Goal: Task Accomplishment & Management: Use online tool/utility

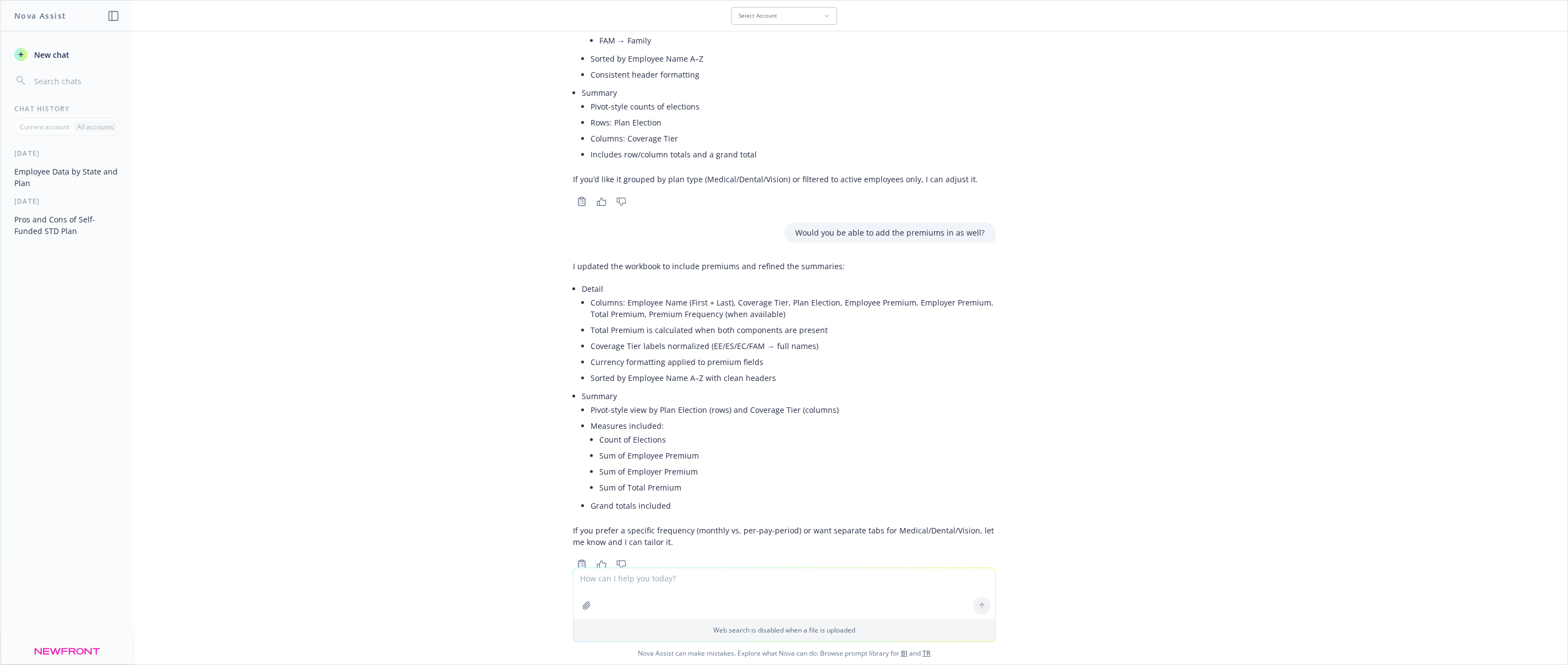
scroll to position [553, 0]
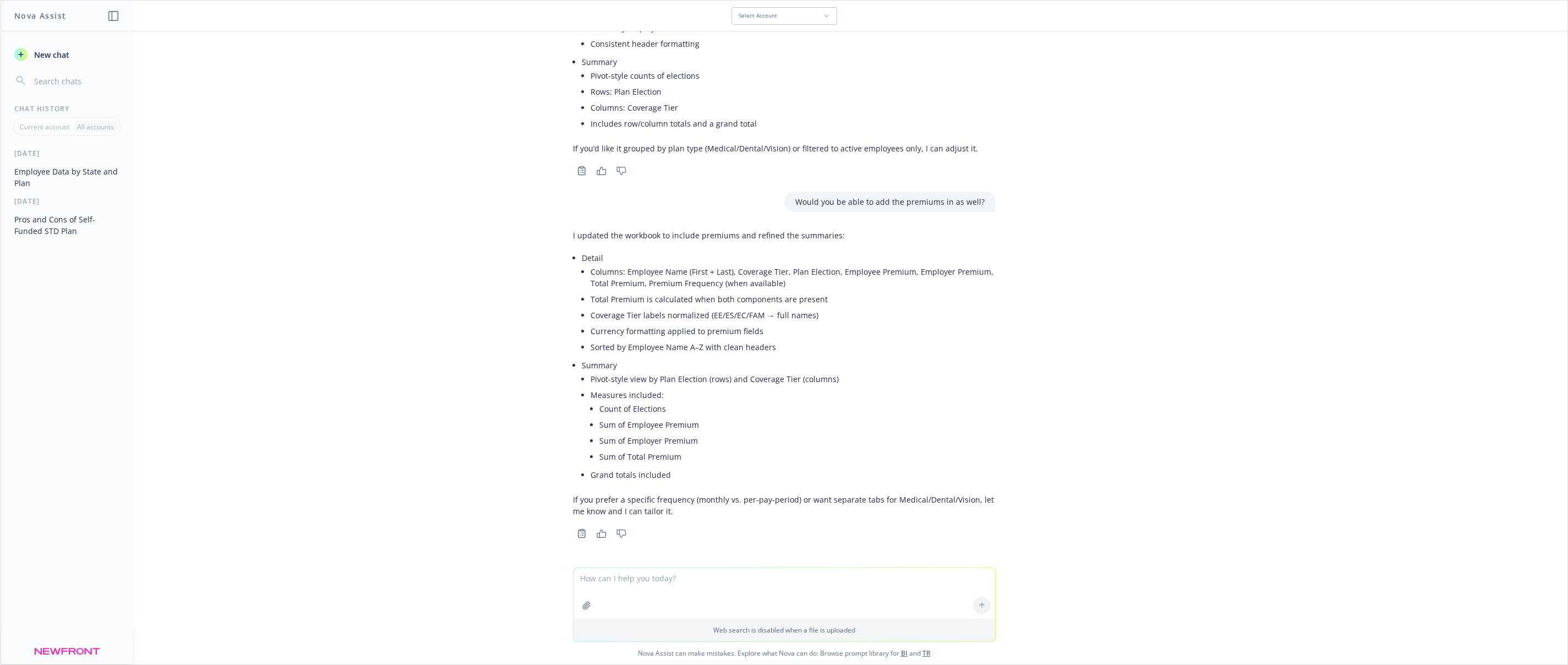
click at [653, 588] on textarea at bounding box center [784, 594] width 422 height 51
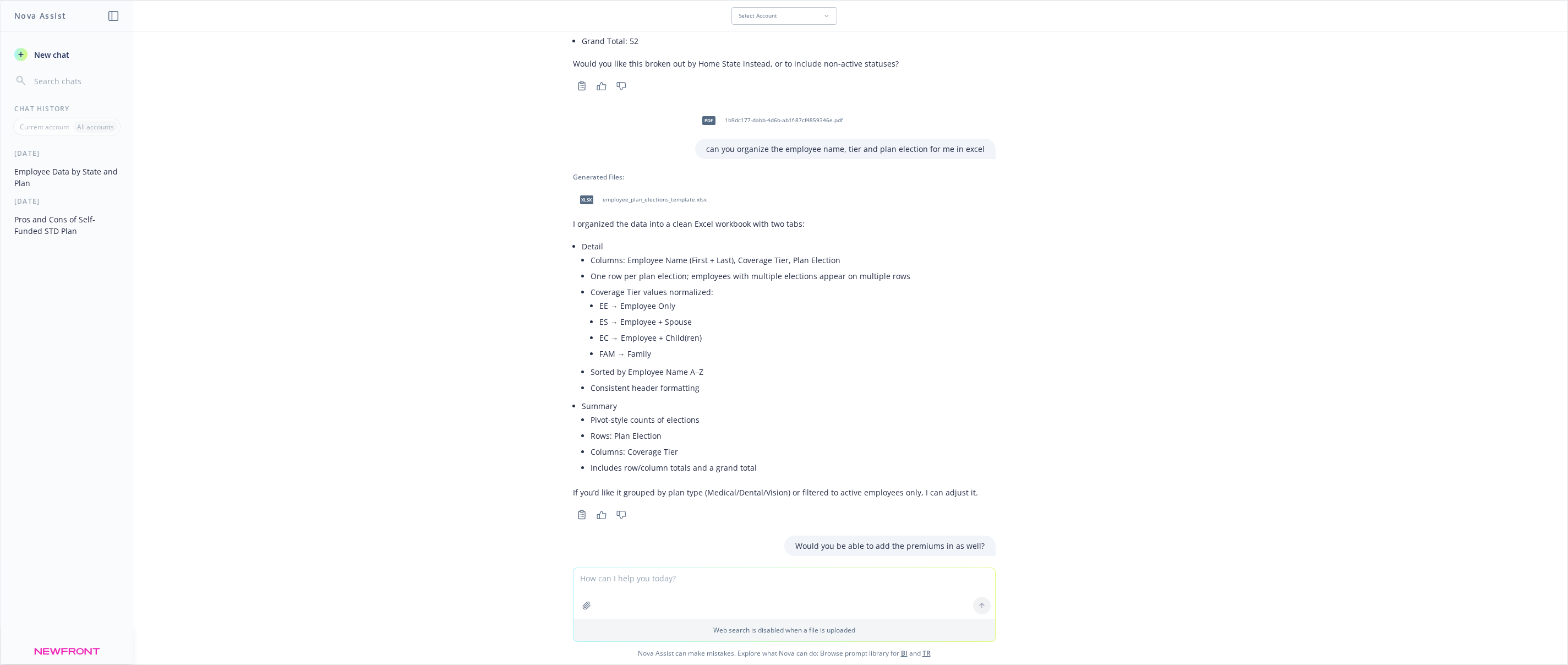
scroll to position [185, 0]
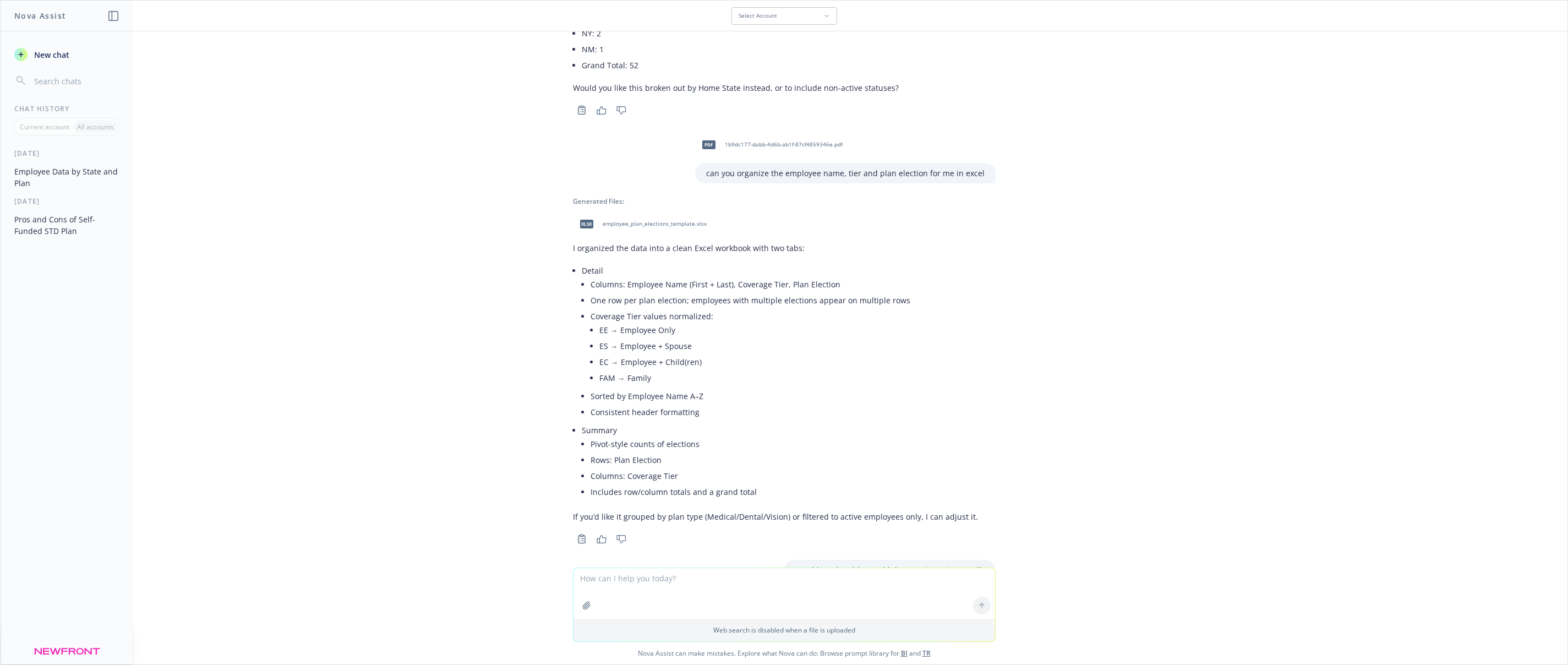
click at [666, 220] on span "employee_plan_elections_template.xlsx" at bounding box center [654, 224] width 104 height 7
click at [672, 580] on textarea at bounding box center [784, 594] width 422 height 51
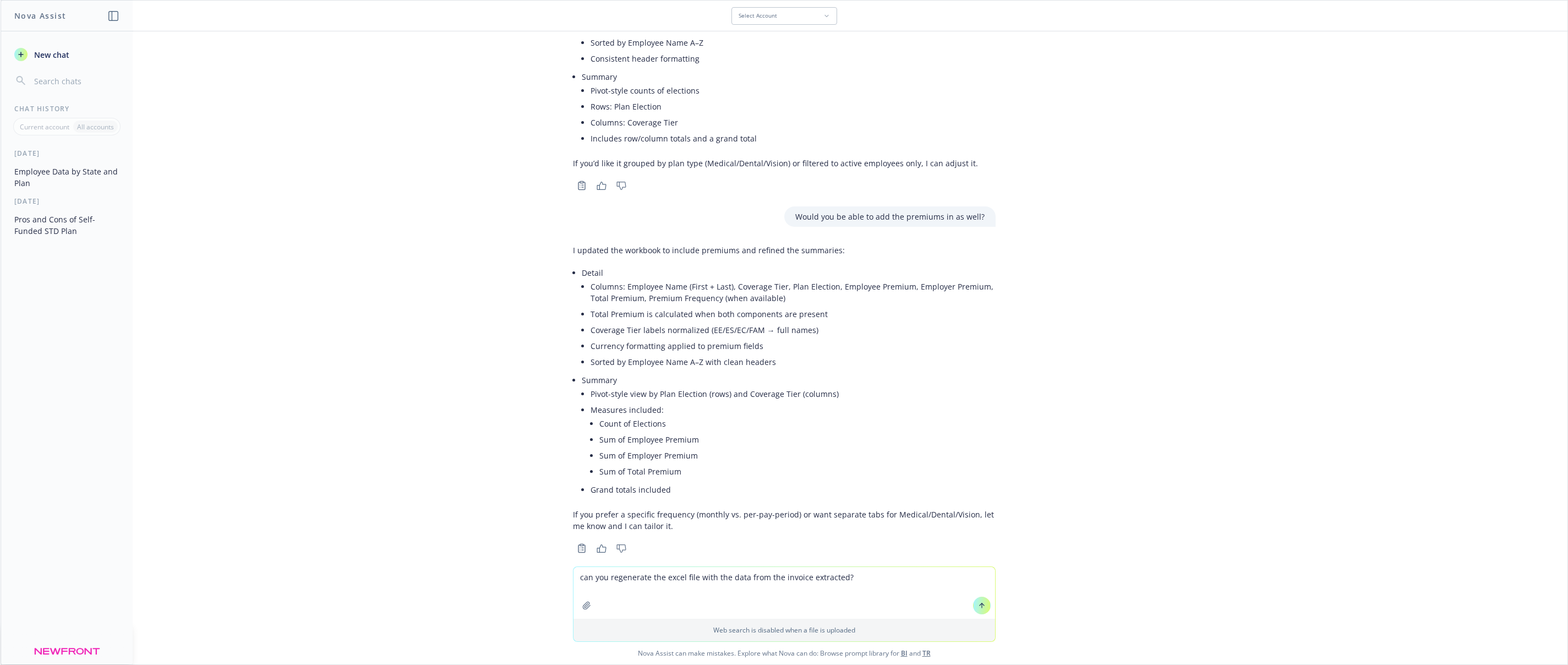
scroll to position [554, 0]
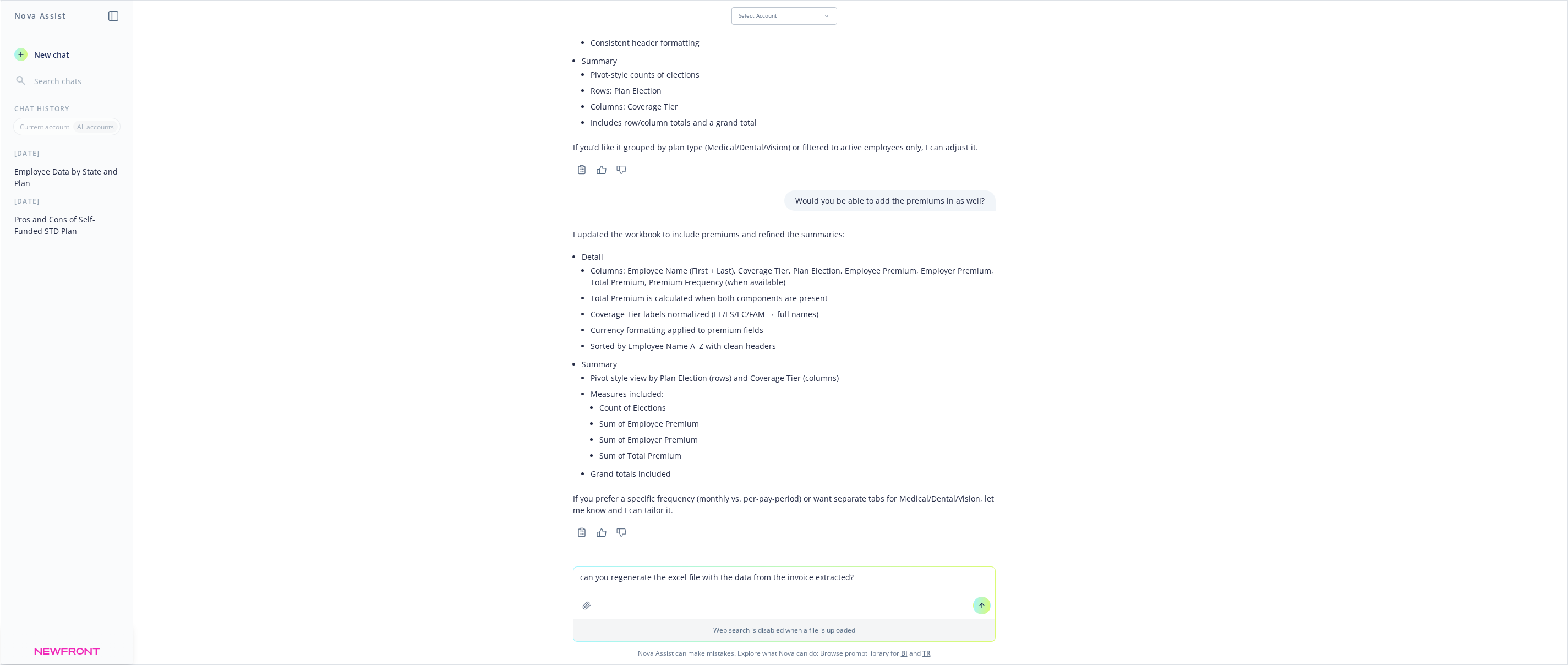
type textarea "can you regenerate the excel file with the data from the invoice extracted?"
click at [982, 604] on icon at bounding box center [981, 604] width 4 height 2
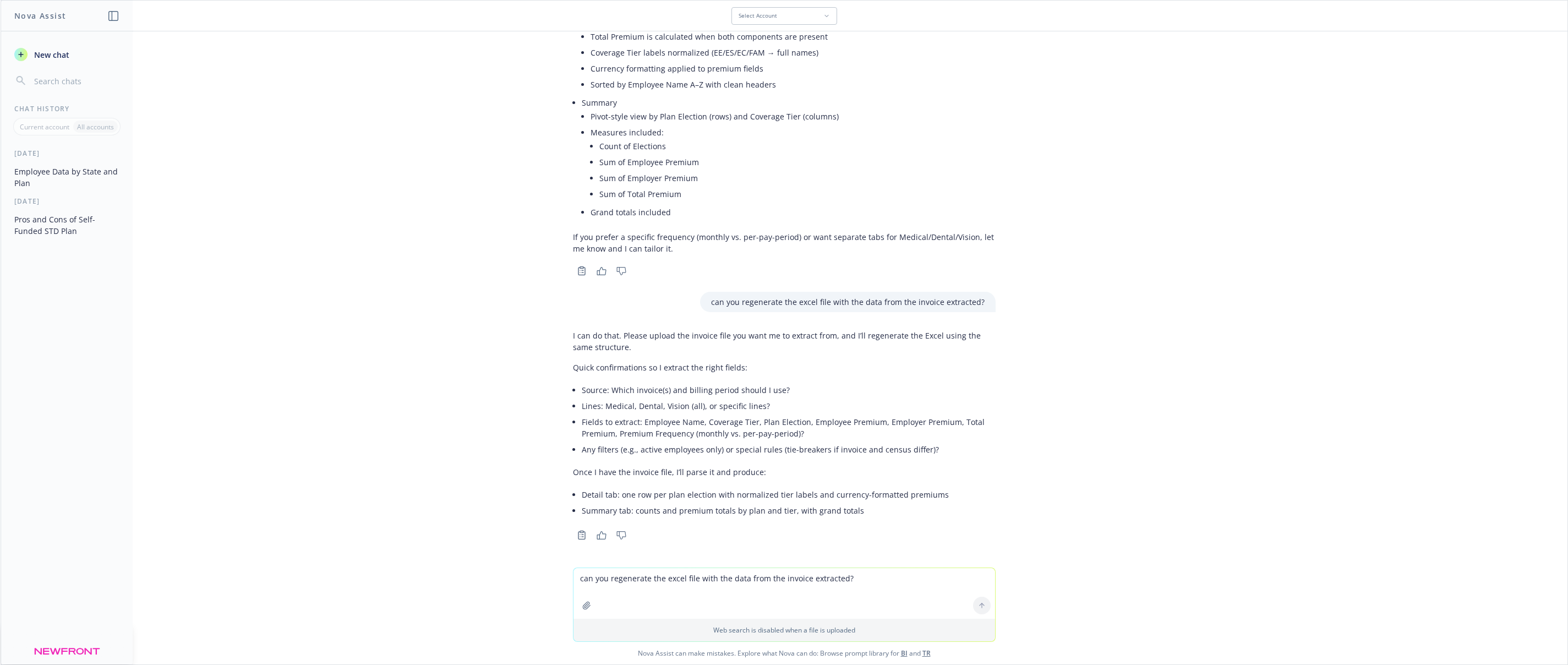
scroll to position [817, 0]
click at [773, 542] on textarea "can you regenerate the excel file with the data from the invoice extracted?" at bounding box center [784, 542] width 422 height 51
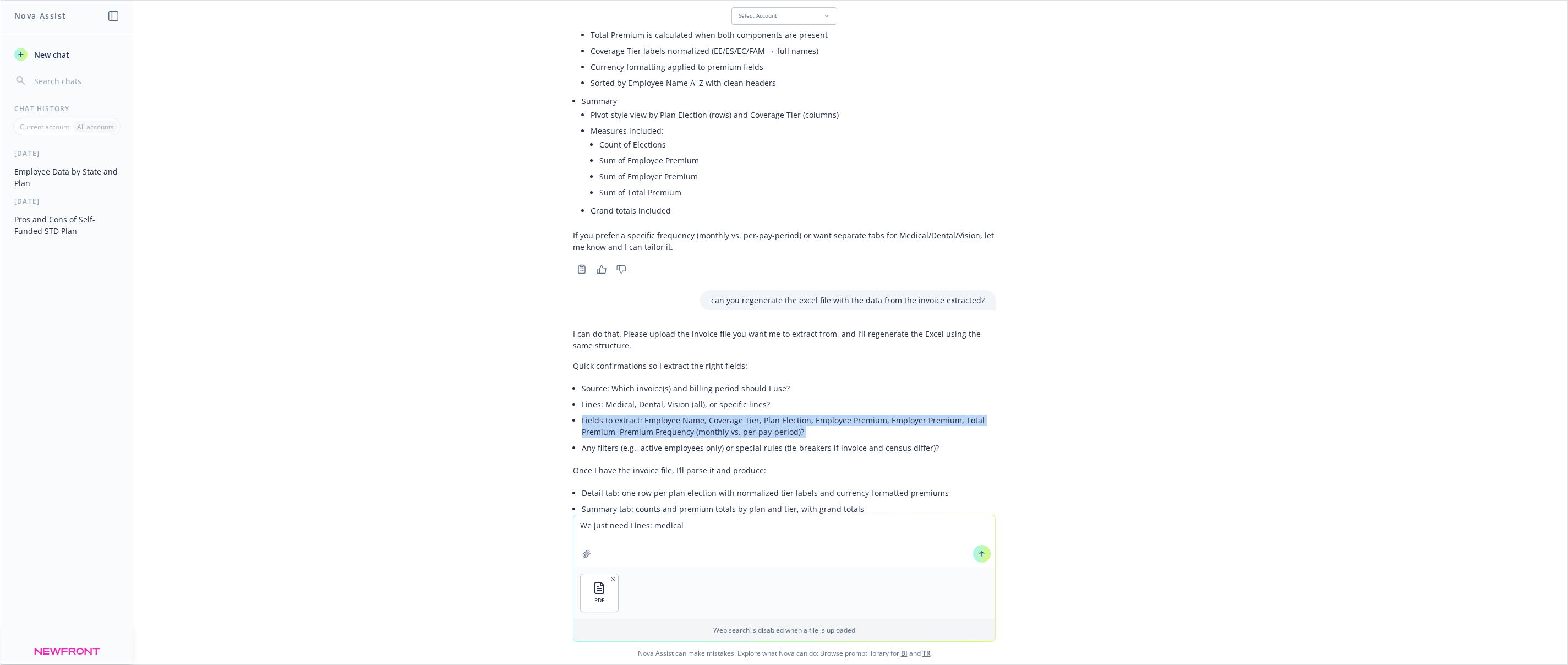
drag, startPoint x: 581, startPoint y: 421, endPoint x: 662, endPoint y: 482, distance: 101.4
click at [809, 442] on ul "Source: Which invoice(s) and billing period should I use? Lines: Medical, Denta…" at bounding box center [788, 418] width 414 height 76
copy ul "Fields to extract: Employee Name, Coverage Tier, Plan Election, Employee Premiu…"
click at [635, 534] on textarea "We just need Lines: medical" at bounding box center [784, 540] width 422 height 51
paste textarea "Fields to extract: Employee Name, Coverage Tier, Plan Election, Employee Premiu…"
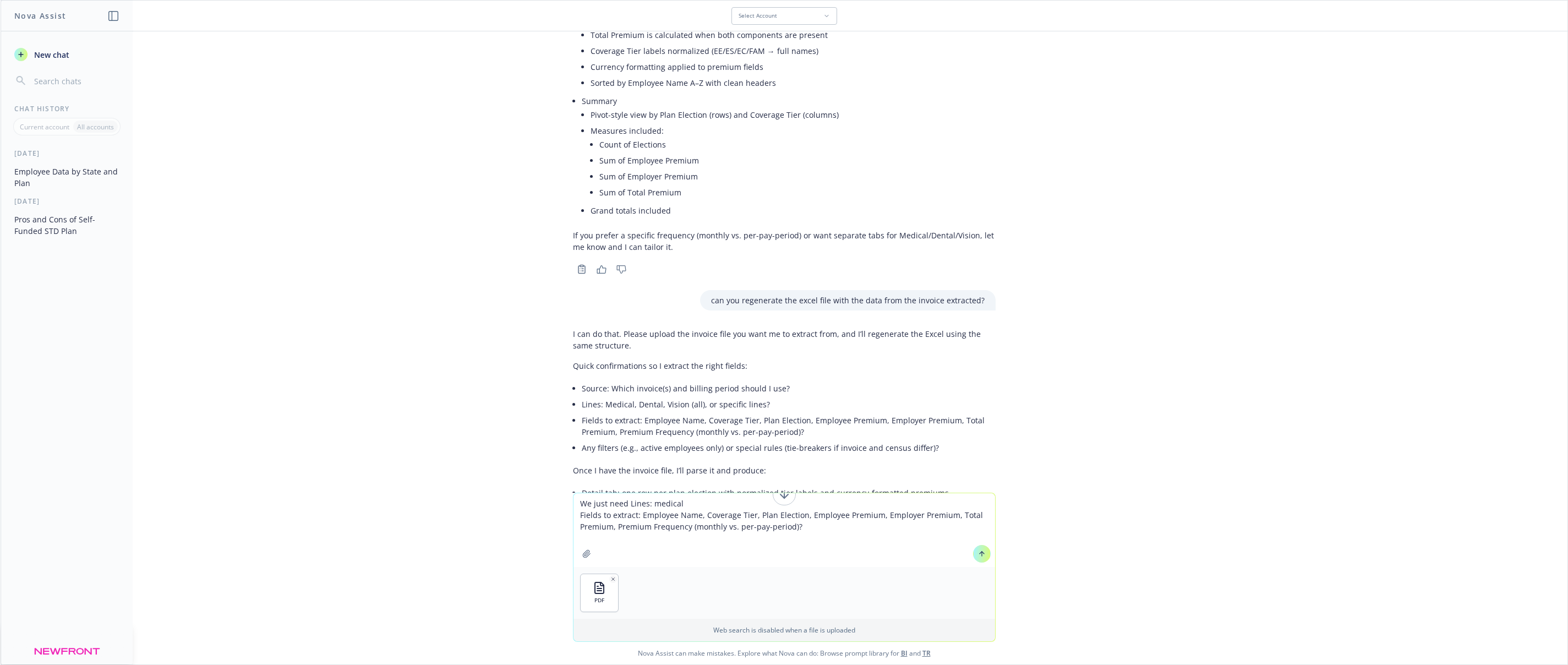
type textarea "We just need Lines: medical Fields to extract: Employee Name, Coverage Tier, Pl…"
click at [989, 555] on button at bounding box center [982, 553] width 17 height 17
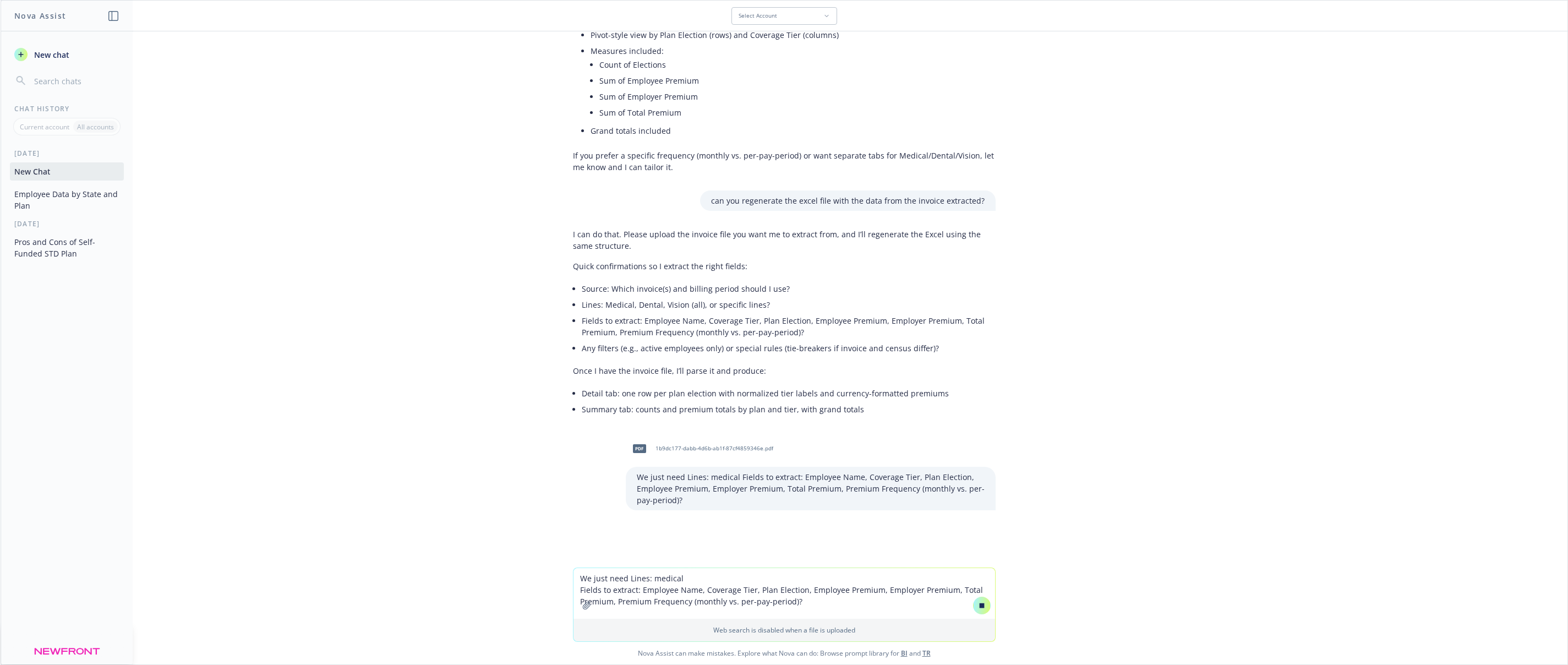
scroll to position [869, 0]
